Goal: Task Accomplishment & Management: Manage account settings

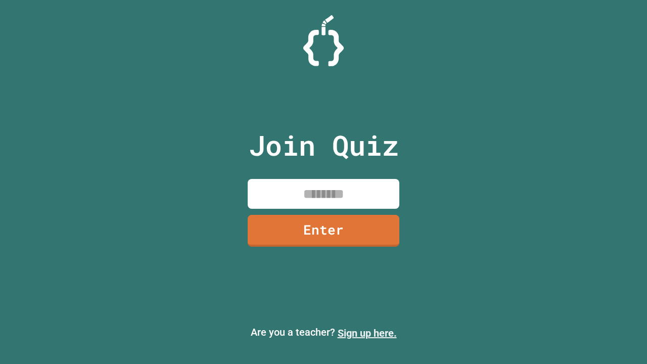
click at [367, 333] on link "Sign up here." at bounding box center [367, 333] width 59 height 12
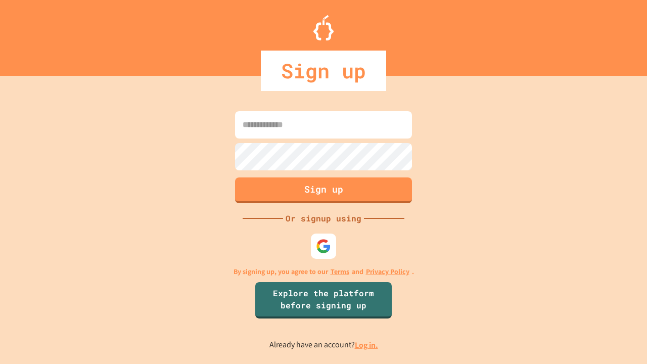
click at [367, 345] on link "Log in." at bounding box center [366, 345] width 23 height 11
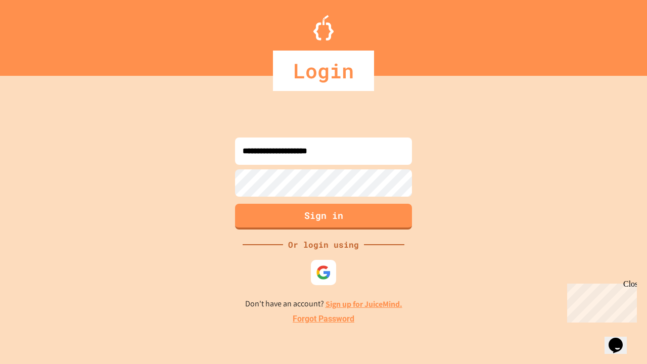
type input "**********"
